Goal: Check status: Check status

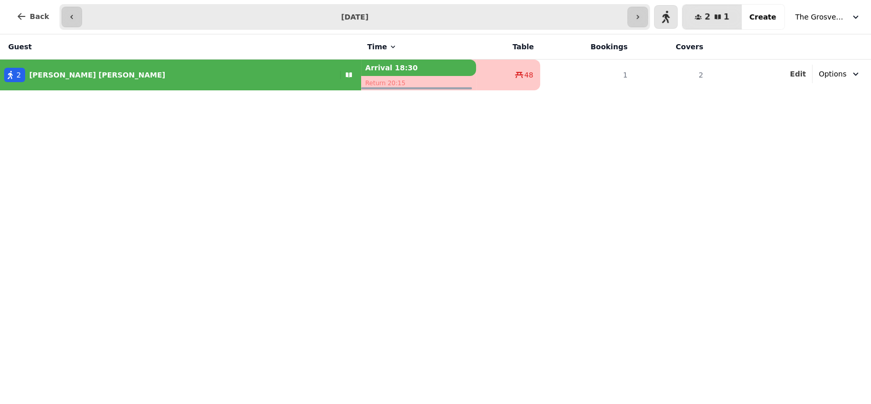
click at [402, 16] on input "**********" at bounding box center [355, 17] width 542 height 16
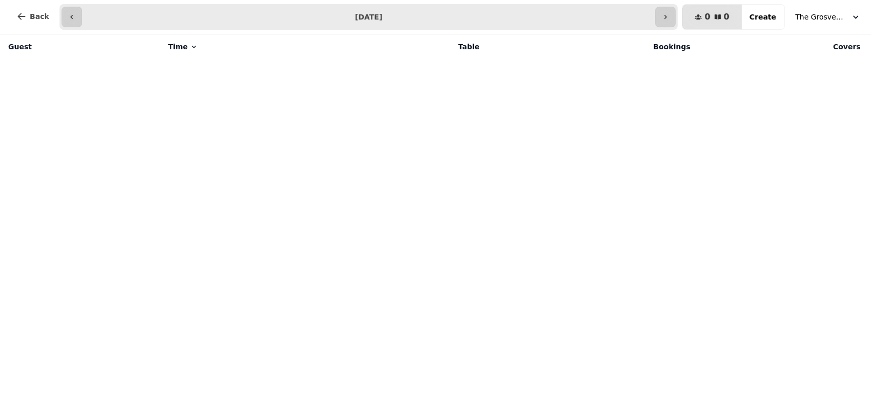
type input "**********"
click at [397, 16] on input "**********" at bounding box center [369, 17] width 570 height 16
type input "**********"
